Goal: Information Seeking & Learning: Learn about a topic

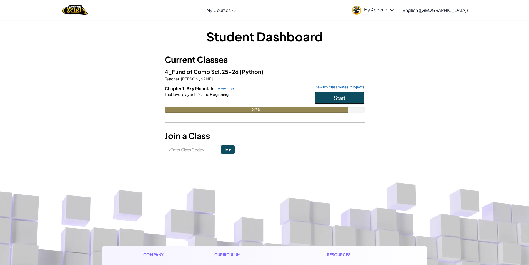
click at [345, 98] on span "Start" at bounding box center [340, 97] width 12 height 6
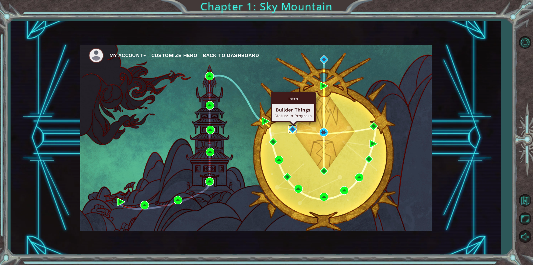
click at [290, 128] on img at bounding box center [293, 129] width 8 height 8
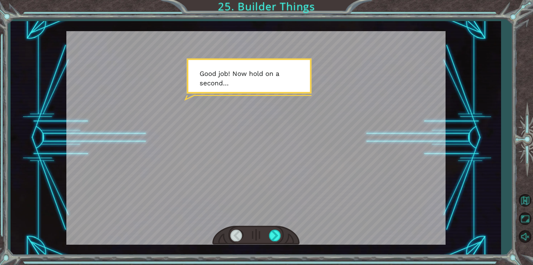
click at [280, 228] on div at bounding box center [255, 235] width 87 height 19
click at [279, 234] on div at bounding box center [275, 234] width 12 height 11
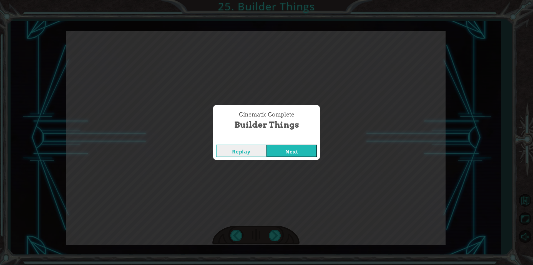
click at [314, 148] on button "Next" at bounding box center [292, 150] width 51 height 12
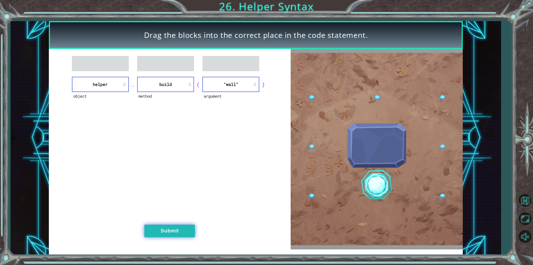
click at [179, 225] on button "Submit" at bounding box center [169, 230] width 51 height 12
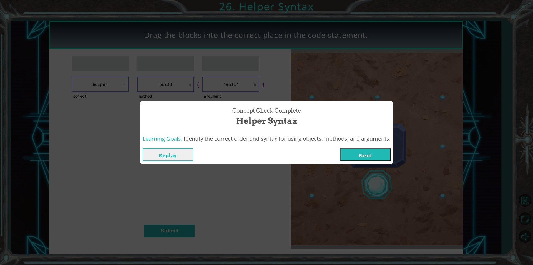
click at [374, 155] on button "Next" at bounding box center [365, 154] width 51 height 12
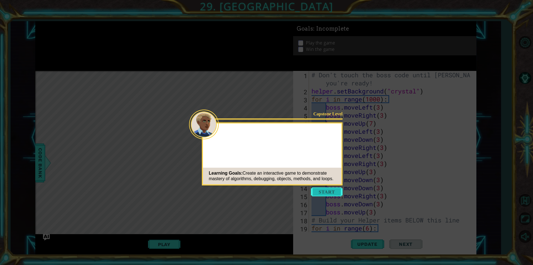
click at [339, 190] on button "Start" at bounding box center [327, 191] width 32 height 9
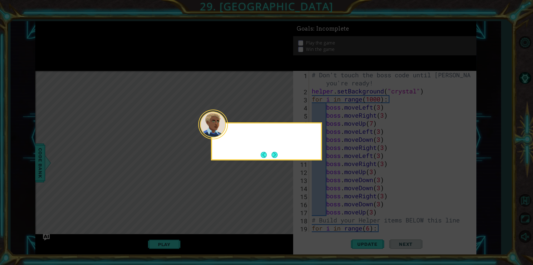
click at [226, 134] on div at bounding box center [213, 124] width 30 height 30
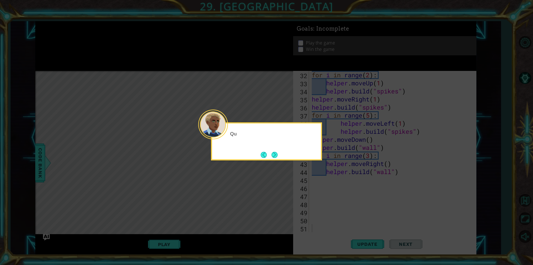
scroll to position [258, 0]
click at [277, 155] on button "Next" at bounding box center [275, 155] width 6 height 6
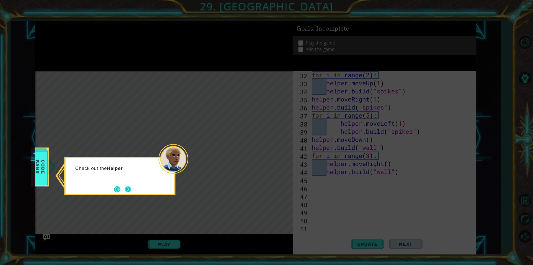
click at [127, 192] on button "Next" at bounding box center [128, 189] width 6 height 6
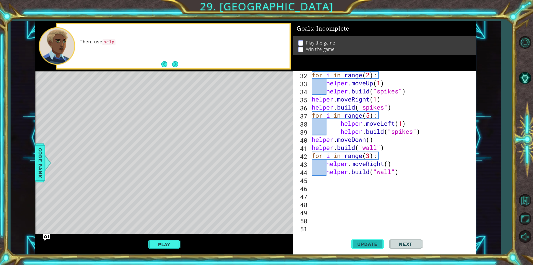
click at [358, 240] on button "Update" at bounding box center [367, 244] width 33 height 18
click at [171, 245] on button "Play" at bounding box center [164, 244] width 32 height 11
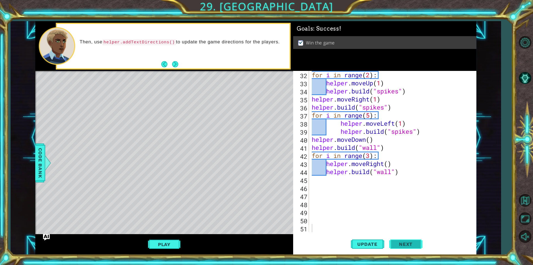
click at [402, 239] on button "Next" at bounding box center [405, 244] width 33 height 18
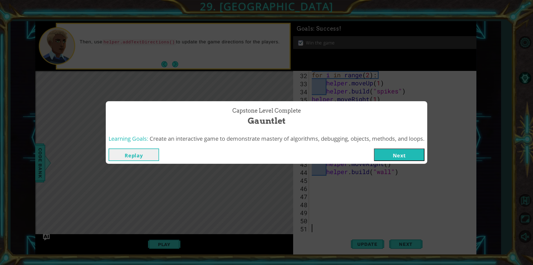
click at [388, 155] on button "Next" at bounding box center [399, 154] width 51 height 12
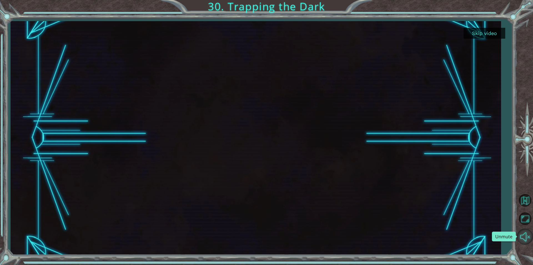
click at [526, 236] on button "Unmute" at bounding box center [525, 236] width 16 height 16
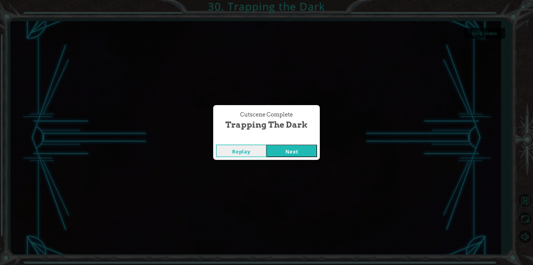
click at [283, 152] on button "Next" at bounding box center [292, 150] width 51 height 12
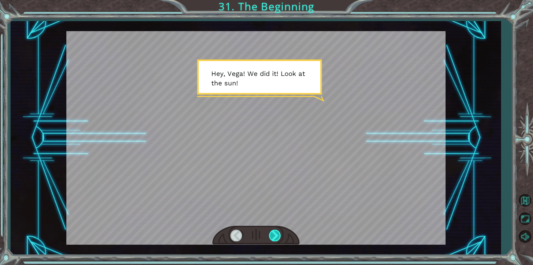
click at [277, 237] on div at bounding box center [275, 234] width 12 height 11
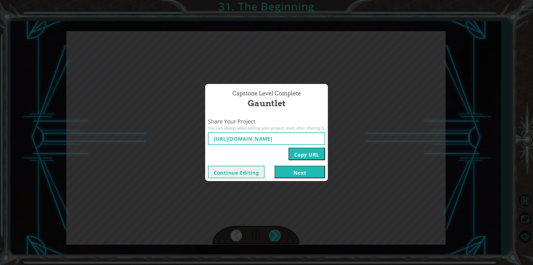
type input "[URL][DOMAIN_NAME]"
click at [306, 172] on button "Next" at bounding box center [300, 172] width 51 height 12
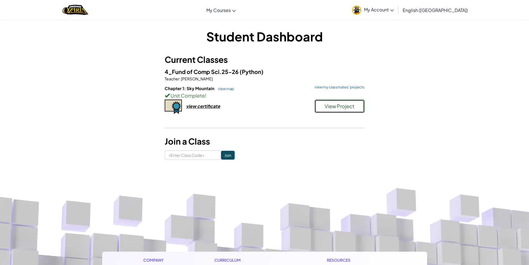
click at [334, 109] on span "View Project" at bounding box center [340, 106] width 30 height 6
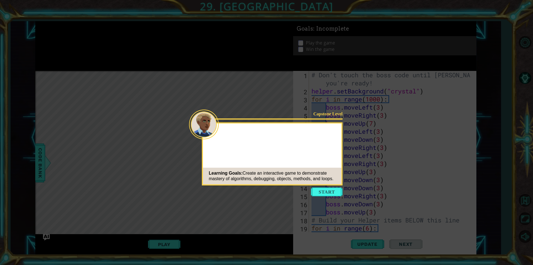
click at [320, 190] on button "Start" at bounding box center [327, 191] width 32 height 9
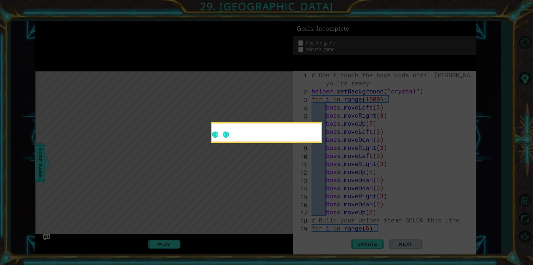
click at [285, 161] on icon at bounding box center [266, 132] width 533 height 265
click at [224, 131] on button "Next" at bounding box center [226, 134] width 6 height 6
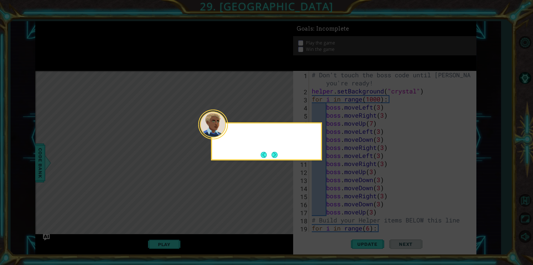
click at [227, 134] on div at bounding box center [213, 124] width 30 height 30
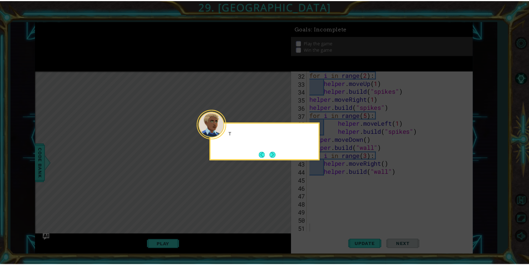
scroll to position [258, 0]
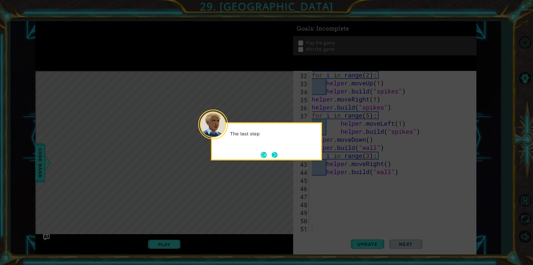
click at [277, 157] on button "Next" at bounding box center [275, 155] width 6 height 6
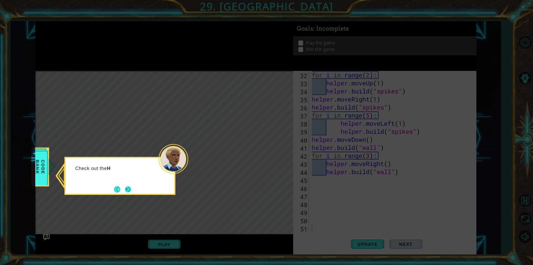
click at [128, 187] on button "Next" at bounding box center [128, 189] width 6 height 6
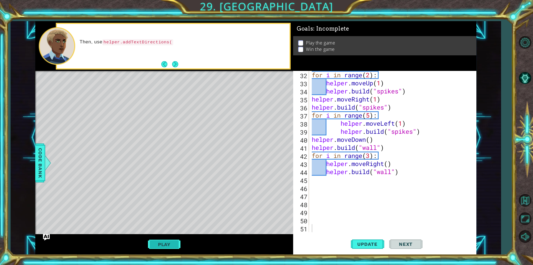
click at [166, 239] on button "Play" at bounding box center [164, 244] width 32 height 11
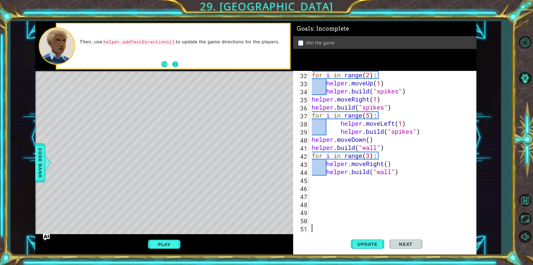
click at [177, 61] on button "Next" at bounding box center [175, 64] width 6 height 6
click at [176, 63] on button "Next" at bounding box center [175, 64] width 6 height 6
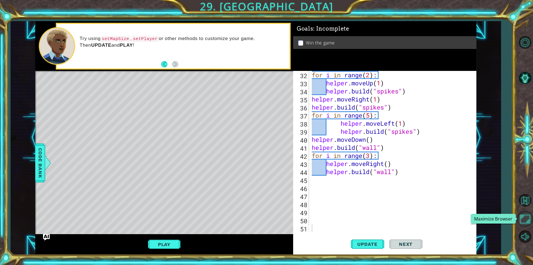
click at [523, 217] on button "Maximize Browser" at bounding box center [525, 219] width 16 height 16
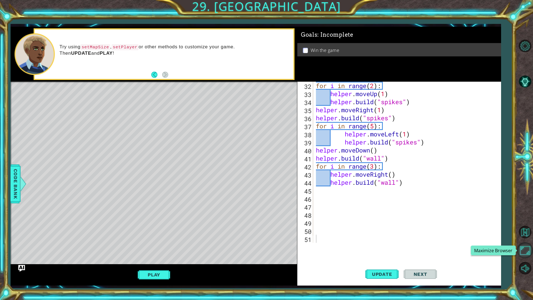
click at [528, 248] on button "Maximize Browser" at bounding box center [525, 250] width 16 height 16
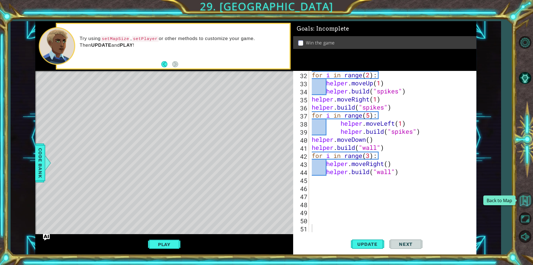
click at [528, 196] on button "Back to Map" at bounding box center [525, 200] width 16 height 16
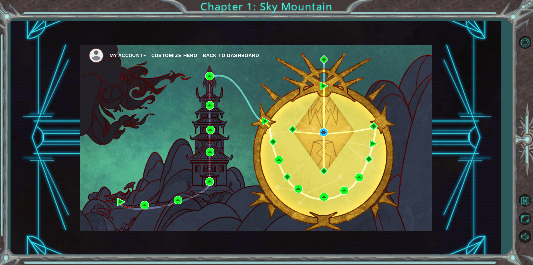
click at [233, 55] on span "Back to Dashboard" at bounding box center [231, 55] width 56 height 6
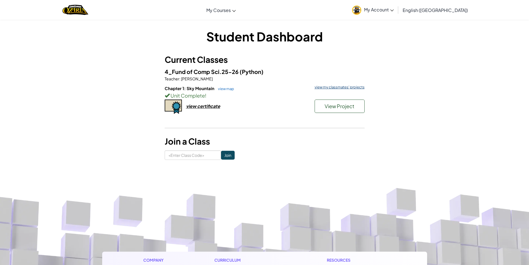
click at [335, 86] on link "view my classmates' projects" at bounding box center [338, 87] width 53 height 4
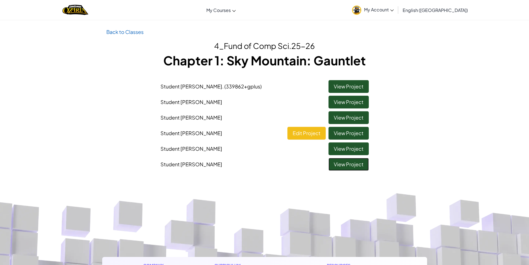
click at [359, 160] on link "View Project" at bounding box center [349, 164] width 40 height 13
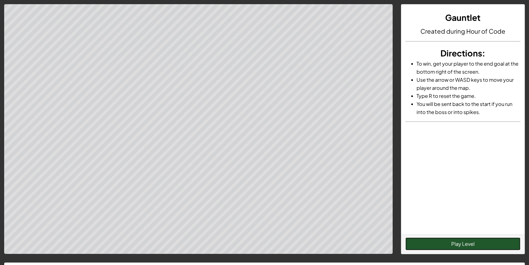
click at [481, 241] on button "Play Level" at bounding box center [462, 243] width 115 height 13
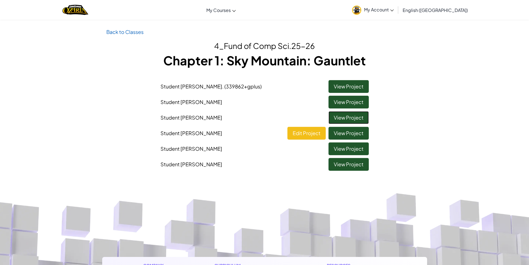
click at [360, 114] on link "View Project" at bounding box center [349, 117] width 40 height 13
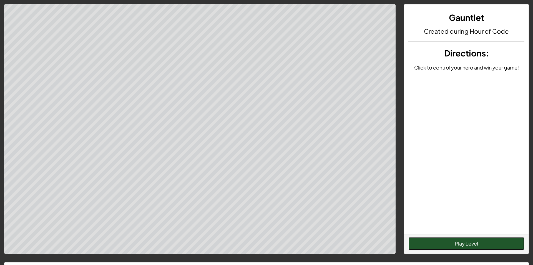
click at [485, 244] on button "Play Level" at bounding box center [467, 243] width 116 height 13
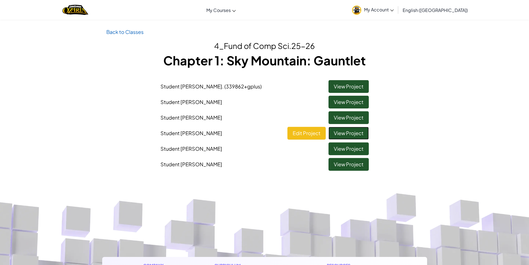
click at [351, 133] on link "View Project" at bounding box center [349, 133] width 40 height 13
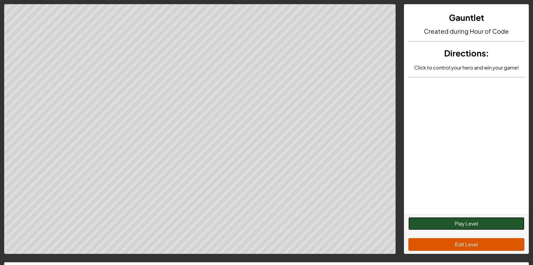
click at [456, 221] on button "Play Level" at bounding box center [467, 223] width 116 height 13
